Goal: Task Accomplishment & Management: Manage account settings

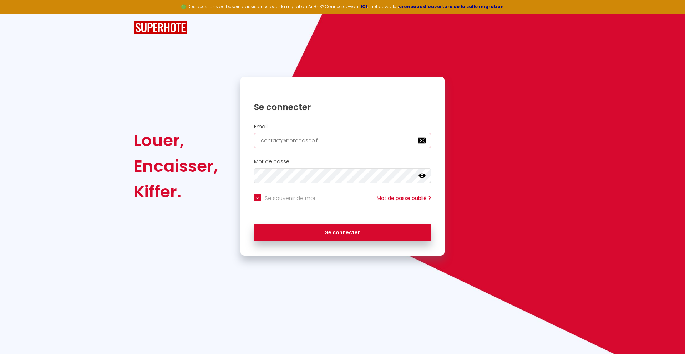
type input "[EMAIL_ADDRESS][DOMAIN_NAME]"
checkbox input "true"
type input "[EMAIL_ADDRESS][DOMAIN_NAME]"
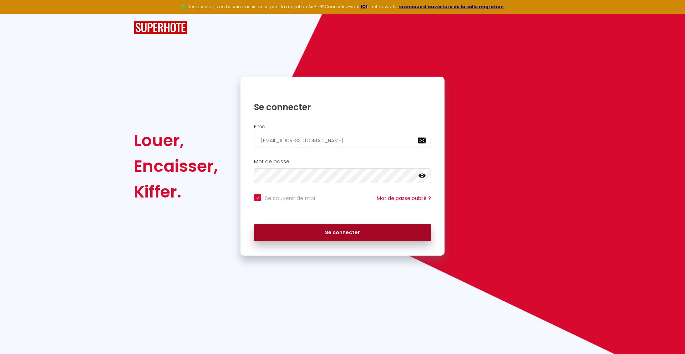
click at [343, 233] on button "Se connecter" at bounding box center [342, 233] width 177 height 18
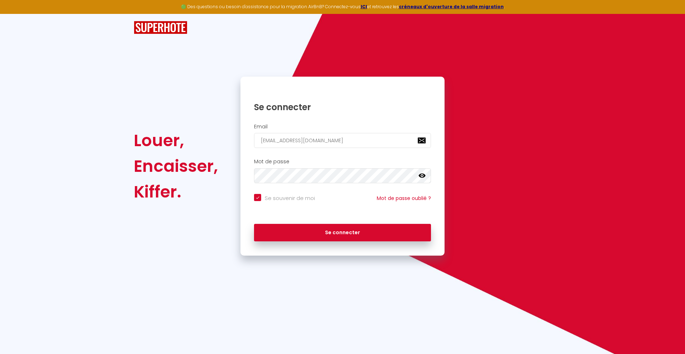
checkbox input "true"
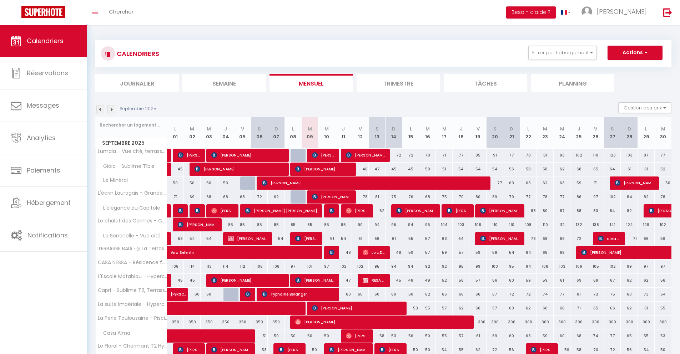
click at [137, 83] on li "Journalier" at bounding box center [137, 82] width 84 height 17
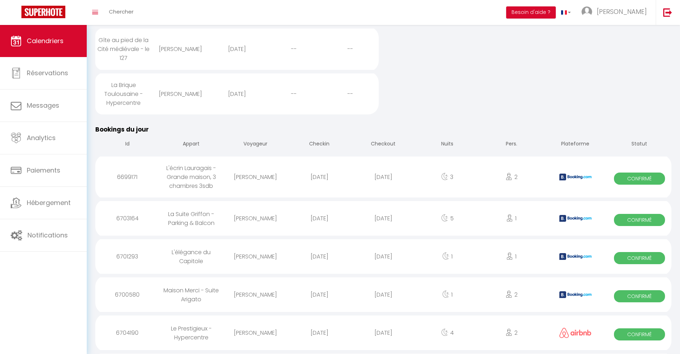
scroll to position [645, 0]
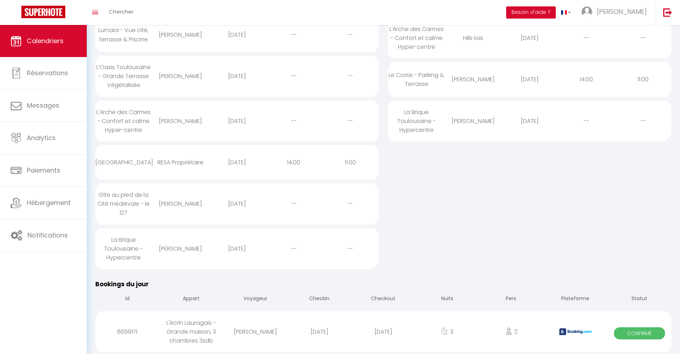
click at [383, 332] on div "[DATE]" at bounding box center [383, 332] width 64 height 23
select select "0"
select select "1"
select select
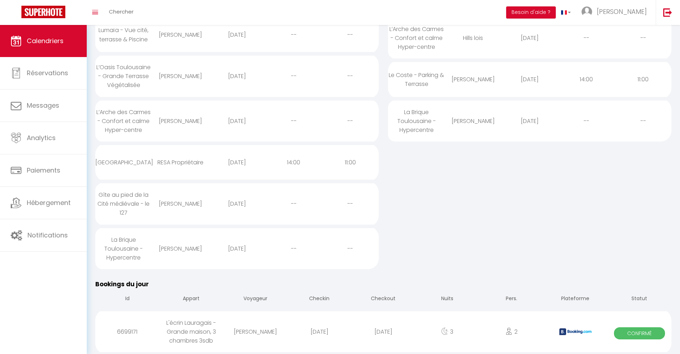
select select
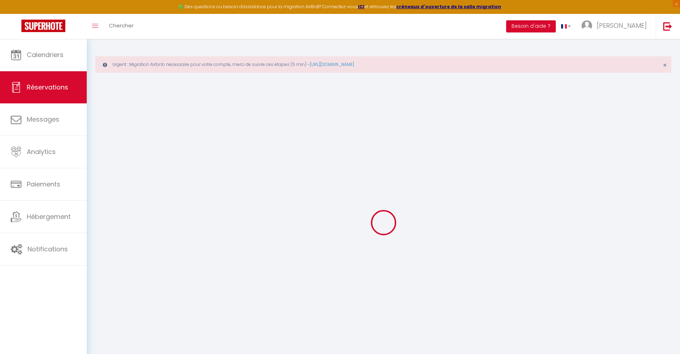
select select
checkbox input "false"
select select
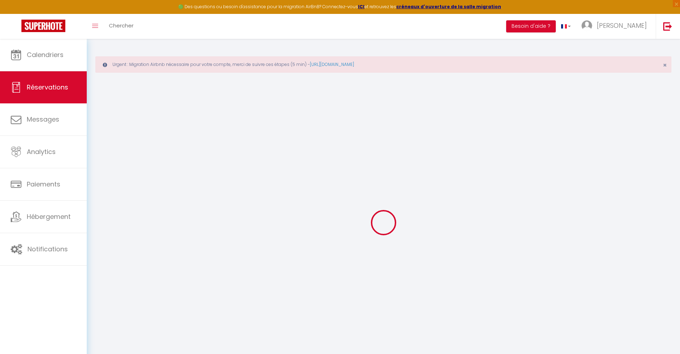
checkbox input "false"
type textarea "** THIS RESERVATION HAS BEEN PRE-PAID ** BOOKING NOTE : Payment charge is EUR 3…"
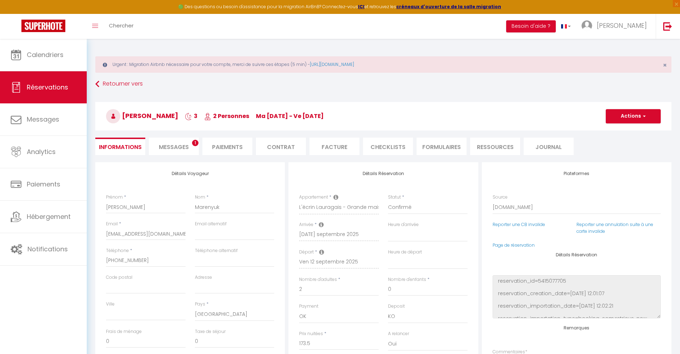
type input "72"
type input "7.95"
select select
checkbox input "false"
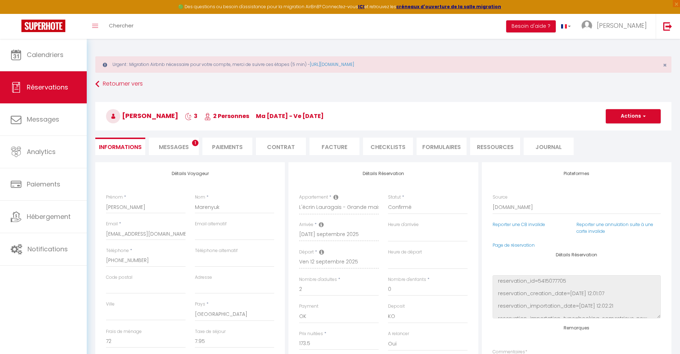
select select
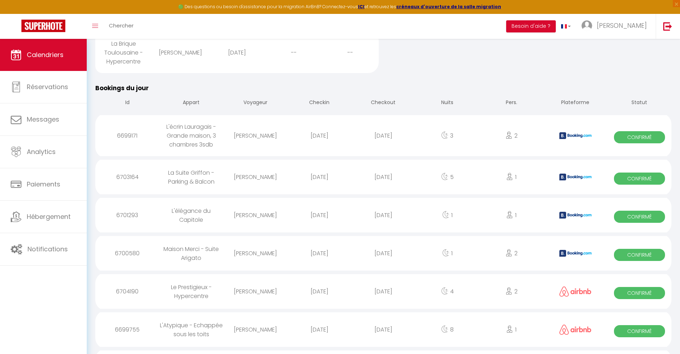
scroll to position [727, 0]
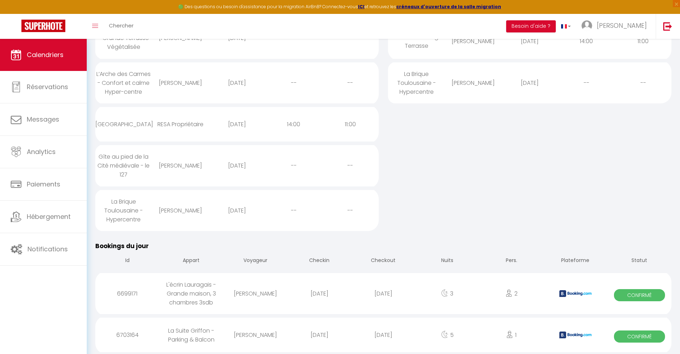
click at [383, 335] on div "[DATE]" at bounding box center [383, 335] width 64 height 23
select select "0"
select select "1"
select select
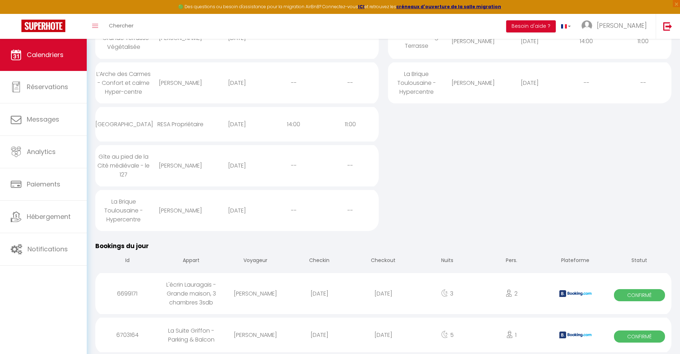
select select
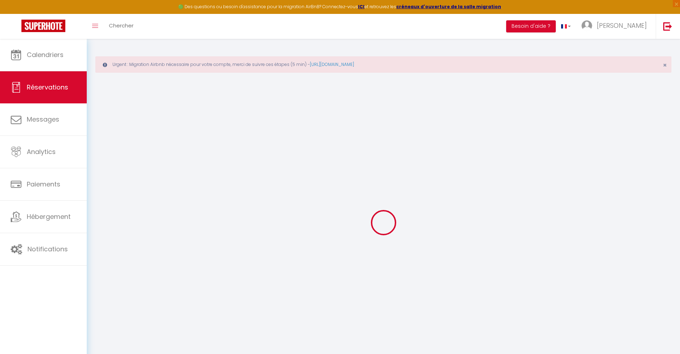
select select
checkbox input "false"
select select
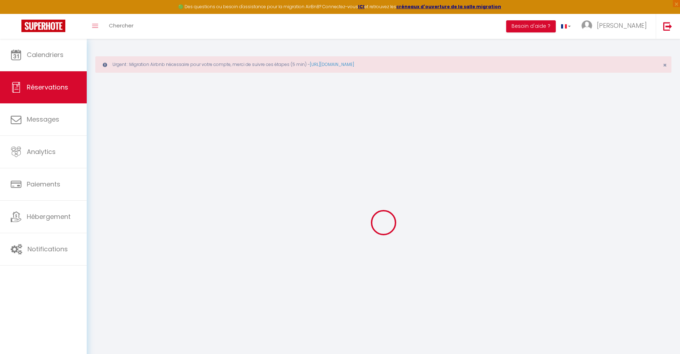
checkbox input "false"
type textarea "** THIS RESERVATION HAS BEEN PRE-PAID ** Reservation has a cancellation grace p…"
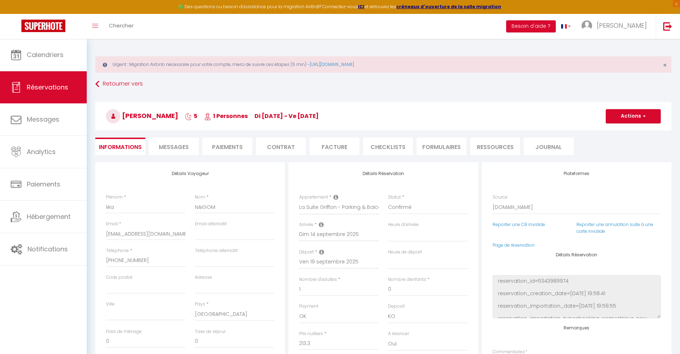
type input "40"
type input "13.96"
select select
checkbox input "false"
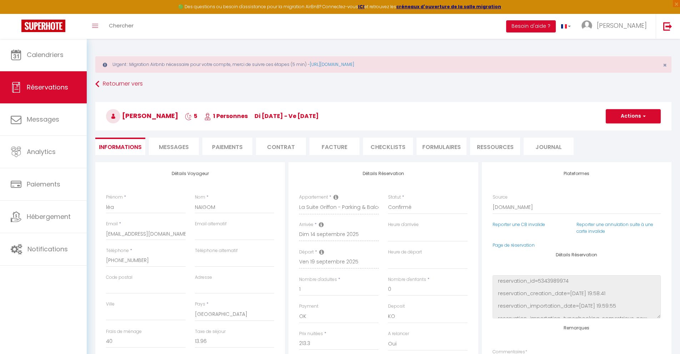
select select
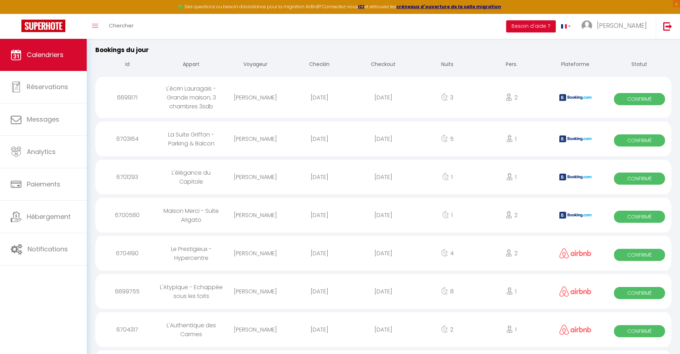
scroll to position [765, 0]
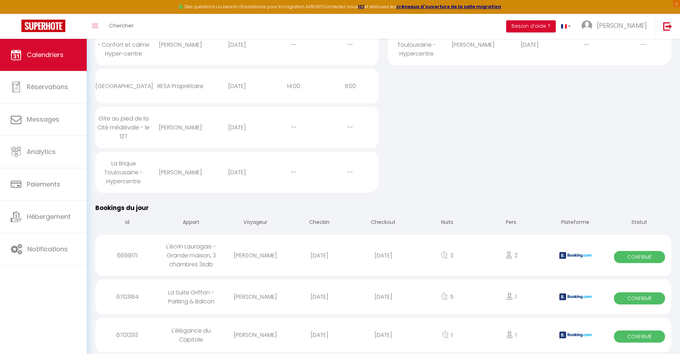
click at [383, 335] on div "[DATE]" at bounding box center [383, 335] width 64 height 23
select select "0"
select select "1"
select select
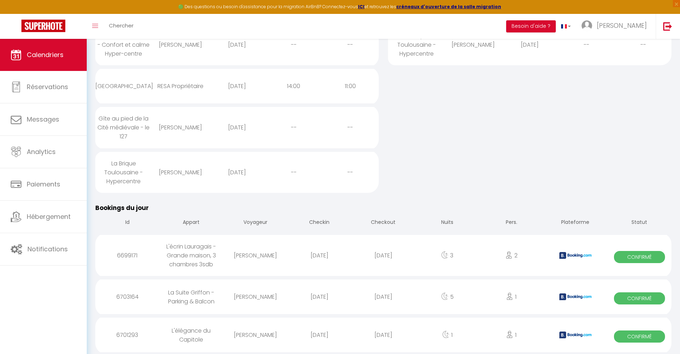
select select
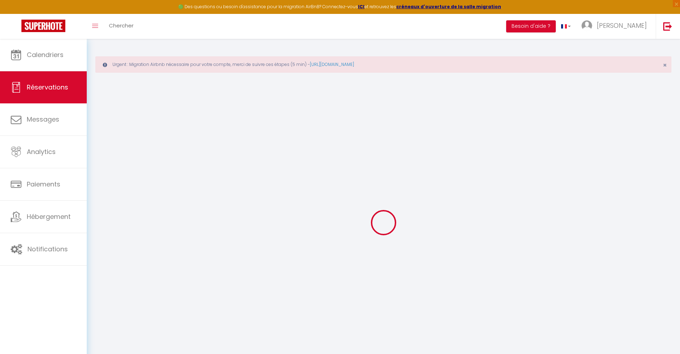
select select
select select "14"
checkbox input "false"
select select
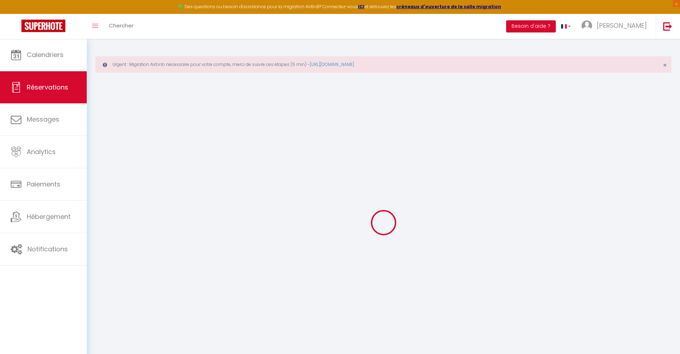
select select
checkbox input "false"
select select
checkbox input "false"
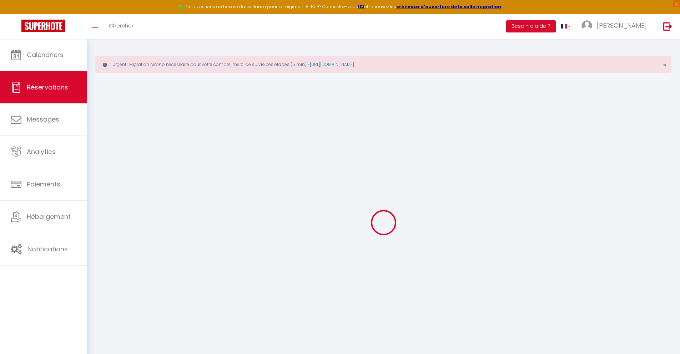
type textarea "** THIS RESERVATION HAS BEEN PRE-PAID ** Approximate time of arrival: between 1…"
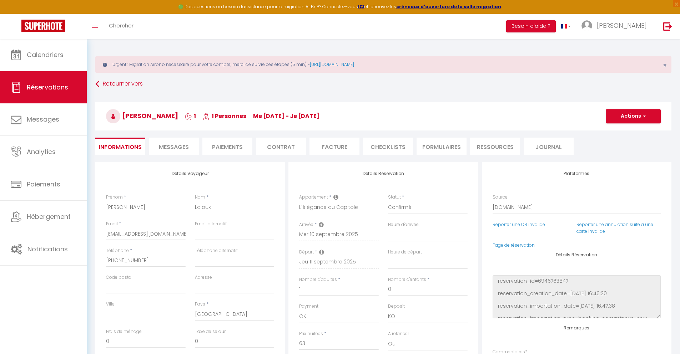
type input "40"
type input "4.12"
select select
checkbox input "false"
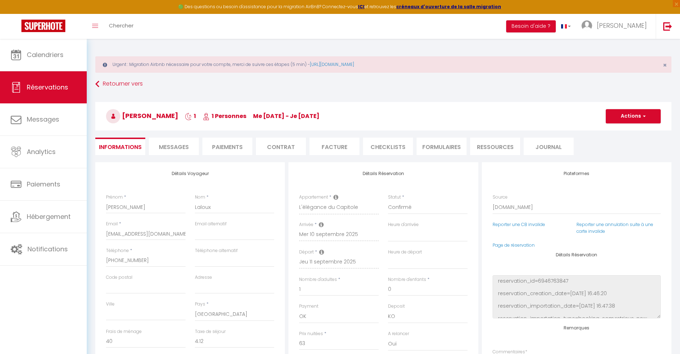
select select
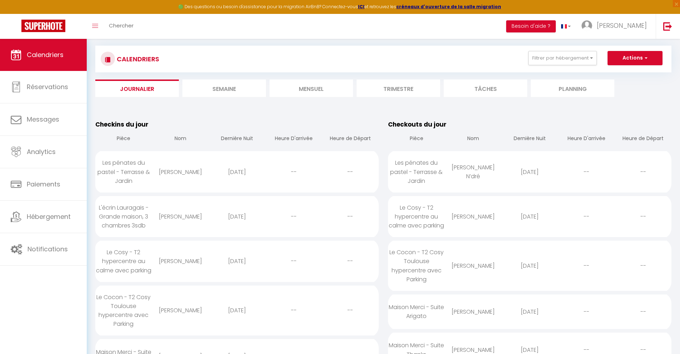
scroll to position [962, 0]
